Goal: Information Seeking & Learning: Compare options

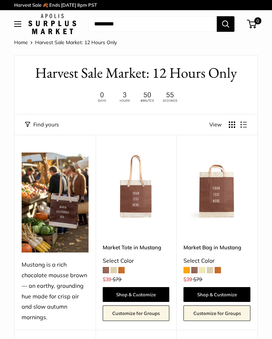
click at [216, 267] on span at bounding box center [217, 270] width 6 height 6
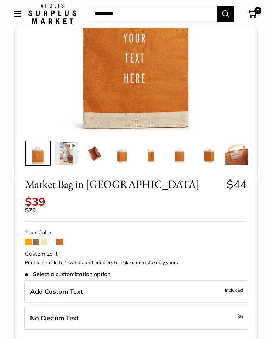
scroll to position [150, 0]
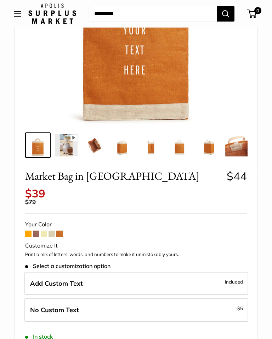
click at [35, 231] on span at bounding box center [36, 234] width 6 height 6
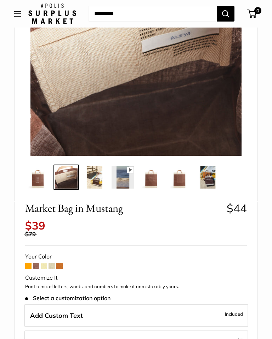
scroll to position [117, 0]
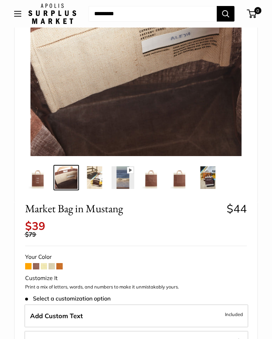
click at [51, 263] on span at bounding box center [51, 266] width 6 height 6
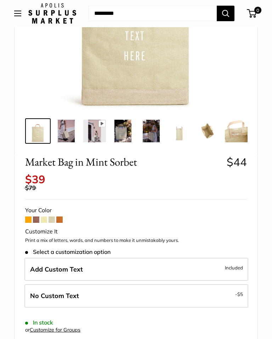
scroll to position [164, 0]
click at [42, 217] on span at bounding box center [44, 220] width 6 height 6
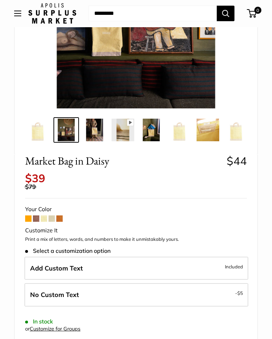
scroll to position [165, 0]
click at [59, 216] on span at bounding box center [59, 219] width 6 height 6
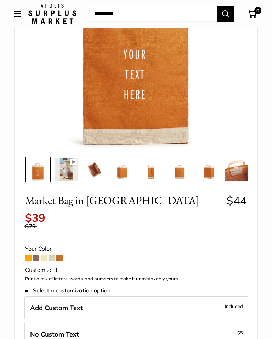
scroll to position [125, 0]
